Goal: Task Accomplishment & Management: Use online tool/utility

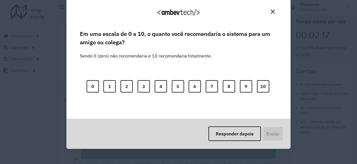
drag, startPoint x: 273, startPoint y: 12, endPoint x: 251, endPoint y: 101, distance: 91.5
click at [273, 12] on img "Close" at bounding box center [273, 12] width 4 height 4
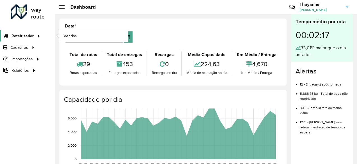
click at [37, 36] on icon at bounding box center [38, 35] width 5 height 8
click at [20, 37] on span "Roteirizador" at bounding box center [22, 36] width 22 height 6
click at [78, 36] on link "Vendas" at bounding box center [93, 35] width 69 height 11
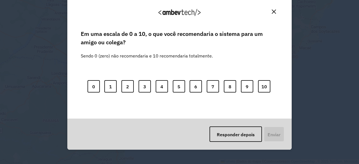
click at [311, 85] on div "Agradecemos seu feedback! Em uma escala de 0 a 10, o que você recomendaria o si…" at bounding box center [179, 82] width 359 height 164
click at [272, 10] on img "Fechar" at bounding box center [274, 12] width 4 height 4
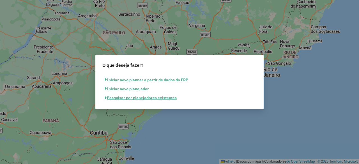
click at [129, 98] on font "Pesquisar por planejadores existentes" at bounding box center [142, 97] width 70 height 5
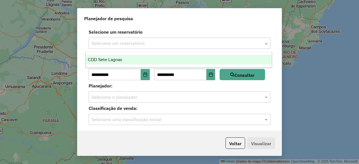
click at [122, 40] on input "text" at bounding box center [173, 43] width 165 height 7
click at [102, 59] on font "CDD Sete Lagoas" at bounding box center [105, 59] width 34 height 5
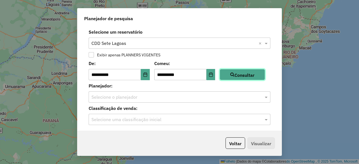
click at [249, 76] on font "Consultar" at bounding box center [244, 75] width 20 height 6
click at [104, 101] on div "Selecione o planejador" at bounding box center [180, 96] width 182 height 11
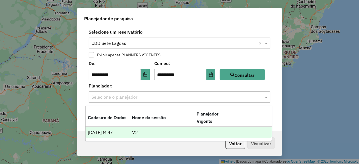
click at [104, 133] on font "[DATE] 14:47" at bounding box center [100, 132] width 24 height 5
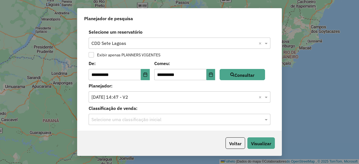
click at [121, 119] on input "text" at bounding box center [173, 119] width 165 height 7
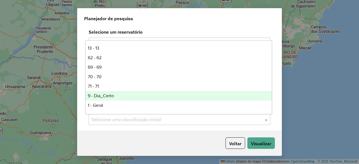
scroll to position [76, 0]
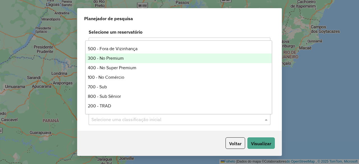
click at [101, 57] on font "300 - No Premium" at bounding box center [106, 58] width 36 height 5
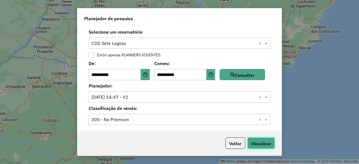
click at [261, 142] on font "Visualizar" at bounding box center [261, 144] width 20 height 6
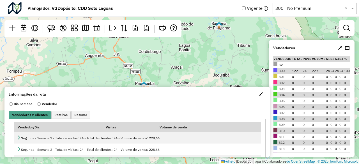
click at [339, 48] on icon at bounding box center [340, 48] width 4 height 4
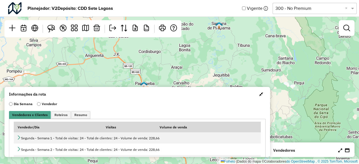
click at [259, 94] on span "button" at bounding box center [261, 94] width 4 height 4
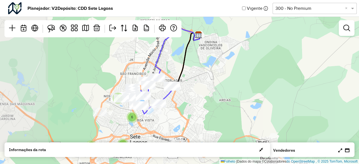
drag, startPoint x: 109, startPoint y: 95, endPoint x: 184, endPoint y: 87, distance: 76.1
click at [184, 87] on div "3 6 2 2 Folheto | Dados do mapa © Colaboradores do OpenStreetMap , © 2025 TomTo…" at bounding box center [179, 82] width 359 height 164
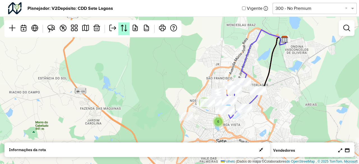
click at [123, 28] on em at bounding box center [124, 28] width 7 height 7
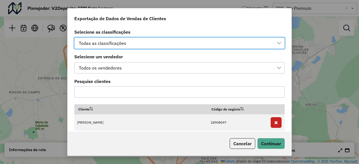
scroll to position [4, 25]
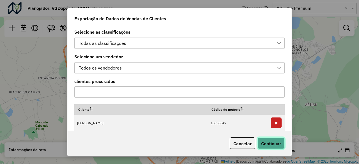
click at [271, 142] on font "Continuar" at bounding box center [271, 144] width 20 height 6
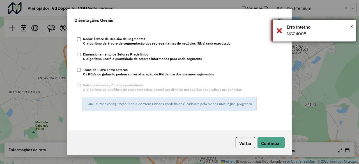
click at [278, 28] on div "× Erro interno NG04005" at bounding box center [313, 31] width 84 height 22
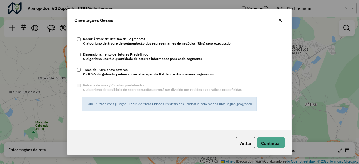
click at [280, 19] on icon "button" at bounding box center [280, 20] width 4 height 4
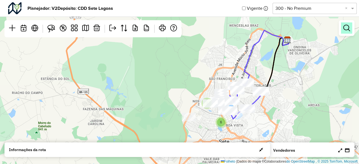
click at [345, 30] on em at bounding box center [346, 28] width 7 height 7
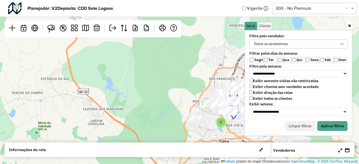
click at [324, 59] on label "Sáb" at bounding box center [326, 60] width 14 height 6
click at [284, 45] on font "Todos os vendedores" at bounding box center [271, 43] width 34 height 5
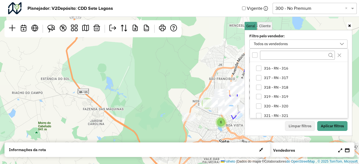
scroll to position [0, 0]
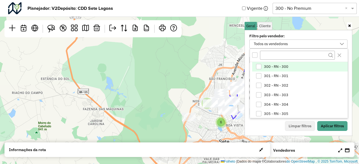
click at [258, 66] on div "300 - RN - 300" at bounding box center [258, 66] width 5 height 5
click at [335, 125] on font "Aplicar filtros" at bounding box center [332, 126] width 23 height 5
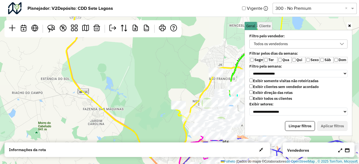
click at [349, 26] on icon at bounding box center [349, 26] width 3 height 4
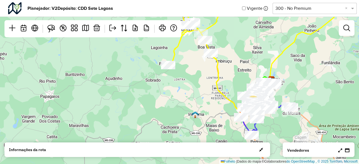
click at [340, 151] on icon at bounding box center [340, 150] width 4 height 4
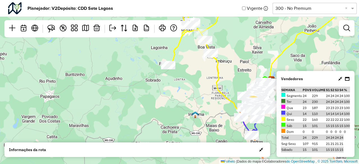
click at [346, 77] on icon at bounding box center [347, 79] width 4 height 4
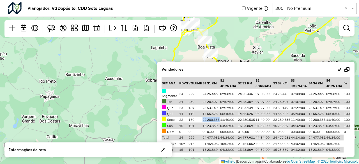
drag, startPoint x: 201, startPoint y: 119, endPoint x: 219, endPoint y: 119, distance: 18.2
click at [219, 119] on tr "Sexo 22 160 22 280.535 11:40:00 22 280.535 11:40:00 22 280.535 11:40:00 22 280.…" at bounding box center [255, 120] width 188 height 6
click at [239, 40] on div "3 16 Folheto | Dados do mapa © Colaboradores do OpenStreetMap , © 2025 TomTom, …" at bounding box center [179, 82] width 359 height 164
click at [339, 67] on icon at bounding box center [339, 69] width 4 height 4
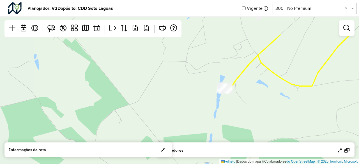
drag, startPoint x: 221, startPoint y: 36, endPoint x: 230, endPoint y: 88, distance: 52.3
click at [239, 84] on div "Folheto | Dados do mapa © Colaboradores do OpenStreetMap , © 2025 TomTom, Micro…" at bounding box center [179, 82] width 359 height 164
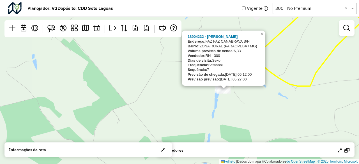
click at [256, 103] on div "18904232 - ANDREA LOURDES BUENO Endereço: FAZ FAZ CANABRAVA S/N Bairro: ZONA RU…" at bounding box center [179, 82] width 359 height 164
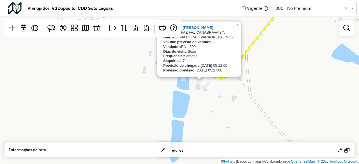
drag, startPoint x: 251, startPoint y: 87, endPoint x: 266, endPoint y: 110, distance: 27.3
click at [267, 112] on div "18904232 - ANDREA LOURDES BUENO Endereço: FAZ FAZ CANABRAVA S/N Bairro: ZONA RU…" at bounding box center [179, 82] width 359 height 164
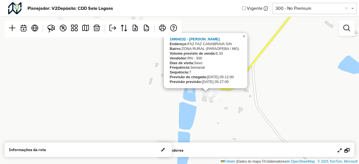
click at [244, 34] on font "×" at bounding box center [243, 36] width 3 height 5
click at [263, 102] on div "18904232 - ANDREA LOURDES BUENO Endereço: FAZ FAZ CANABRAVA S/N Bairro: ZONA RU…" at bounding box center [179, 82] width 359 height 164
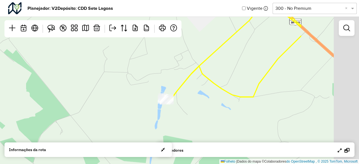
drag, startPoint x: 313, startPoint y: 89, endPoint x: 227, endPoint y: 94, distance: 85.7
click at [219, 98] on div "Folheto | Dados do mapa © Colaboradores do OpenStreetMap , © 2025 TomTom, Micro…" at bounding box center [179, 82] width 359 height 164
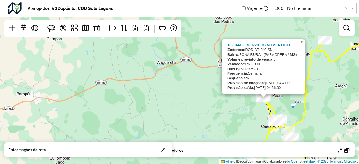
click at [317, 116] on div "3 16 18904415 - SERVIÇOS ALIMENTICIO Endereço: ROD BR 040 SN Bairro: ZONA RURAL…" at bounding box center [179, 82] width 359 height 164
click at [309, 112] on div "3 16 18904415 - SERVIÇOS ALIMENTICIO Endereço: ROD BR 040 SN Bairro: ZONA RURAL…" at bounding box center [179, 82] width 359 height 164
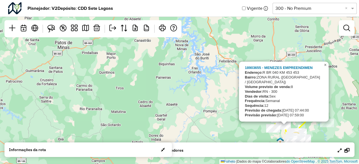
click at [325, 67] on font "×" at bounding box center [325, 65] width 3 height 5
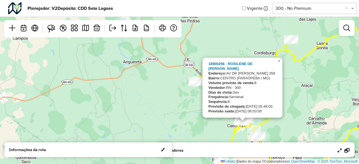
click at [296, 105] on div "3 16 18900256 - ROSILENE DE FATIMA R Endereço: AV DR JULIO CESAR 358 Bairro: CE…" at bounding box center [179, 82] width 359 height 164
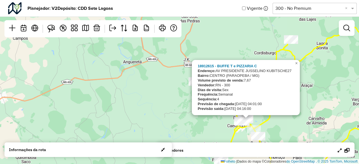
click at [286, 127] on div "3 16 18912615 - BUFFE T e PIZZARIA C Endereço: AV PRESIDENTE JUSSELINO KUBITSCH…" at bounding box center [179, 82] width 359 height 164
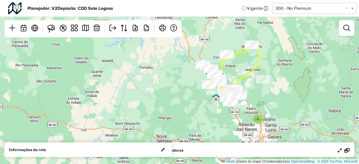
drag, startPoint x: 275, startPoint y: 124, endPoint x: 226, endPoint y: 75, distance: 68.8
click at [226, 75] on div "4 20 Folheto | Dados do mapa © Colaboradores do OpenStreetMap , © 2025 TomTom, …" at bounding box center [179, 82] width 359 height 164
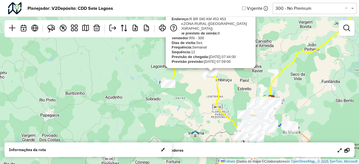
click at [339, 151] on icon at bounding box center [339, 150] width 4 height 4
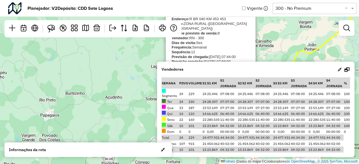
click at [162, 150] on span "button" at bounding box center [163, 149] width 4 height 4
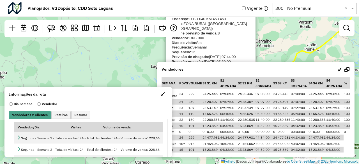
click at [161, 94] on span "button" at bounding box center [163, 94] width 4 height 4
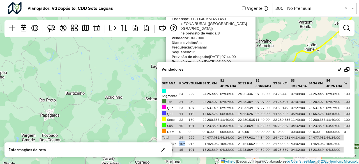
drag, startPoint x: 185, startPoint y: 144, endPoint x: 179, endPoint y: 143, distance: 5.7
click at [179, 143] on td "107" at bounding box center [183, 143] width 9 height 6
click at [340, 68] on icon at bounding box center [339, 69] width 4 height 4
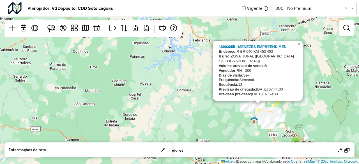
click at [298, 46] on font "×" at bounding box center [299, 43] width 3 height 5
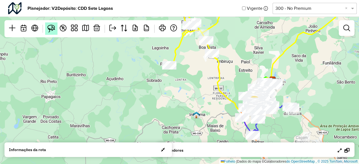
click at [52, 28] on img at bounding box center [51, 29] width 8 height 8
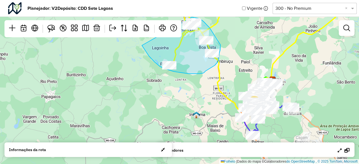
drag, startPoint x: 154, startPoint y: 62, endPoint x: 185, endPoint y: 16, distance: 55.0
click at [185, 16] on hb-planner "Planejador: V2 Depósito: CDD Sete Lagoas Vigente Selecione uma opção 300 - No P…" at bounding box center [179, 82] width 359 height 164
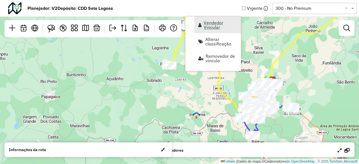
click at [217, 23] on font "Vendedor Vincular" at bounding box center [213, 25] width 20 height 10
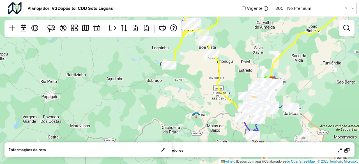
select select "*******"
select select "*"
select select "*******"
select select "*"
select select "*******"
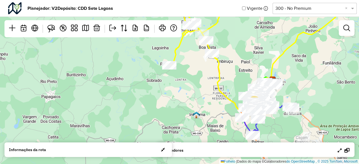
select select "*"
select select "*******"
select select "*"
select select "*******"
select select "*"
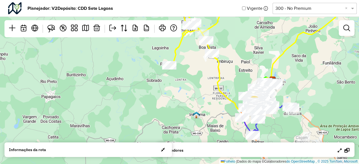
select select "*******"
select select "*"
select select "*******"
select select "*"
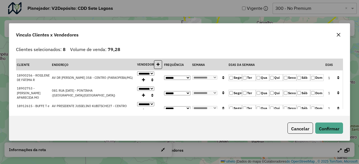
click at [189, 79] on select "**********" at bounding box center [177, 78] width 26 height 4
select select "*"
click at [165, 77] on select "**********" at bounding box center [177, 78] width 26 height 4
click at [214, 79] on select "**********" at bounding box center [204, 77] width 25 height 4
click at [219, 50] on div "Clientes selecionados: 8 Volume de venda: 79,28" at bounding box center [179, 49] width 327 height 7
